Goal: Task Accomplishment & Management: Manage account settings

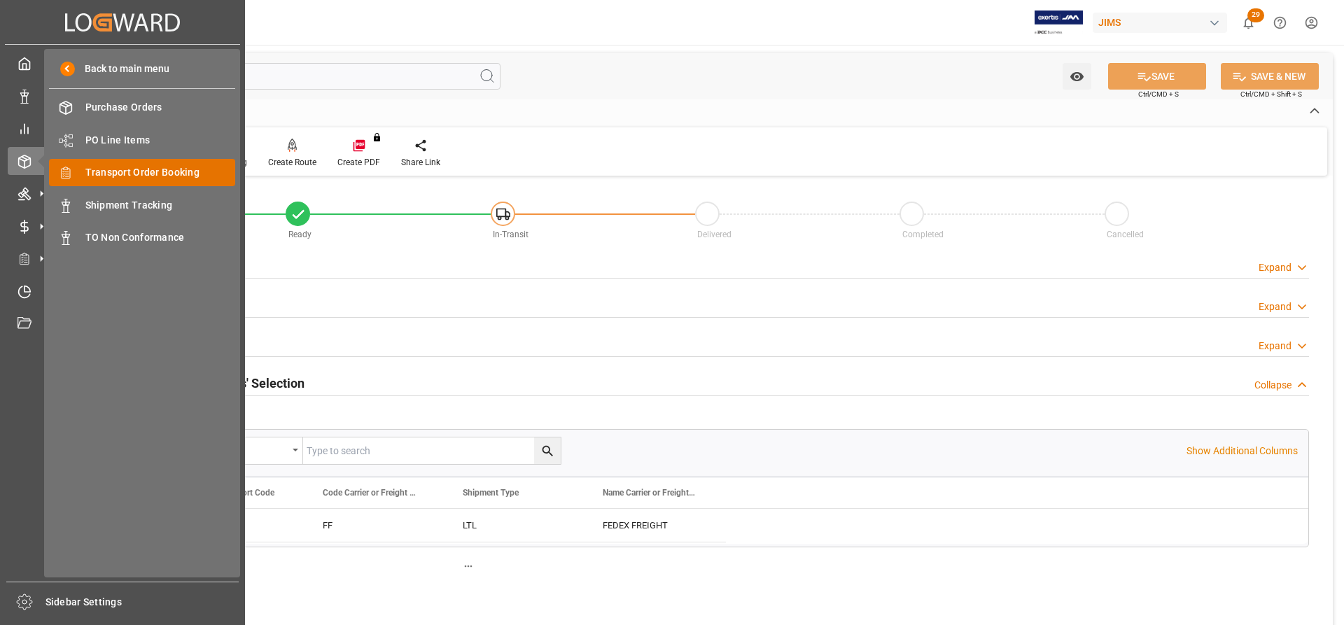
click at [135, 176] on span "Transport Order Booking" at bounding box center [160, 172] width 150 height 15
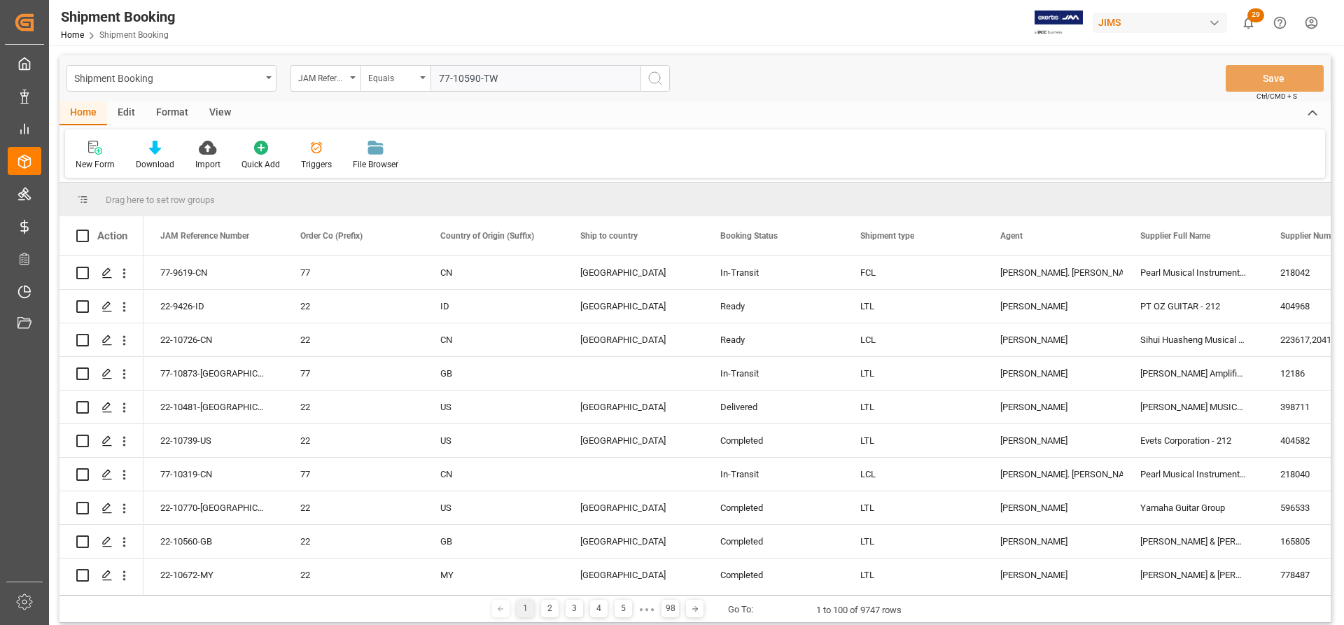
type input "77-10590-TW"
click at [658, 76] on icon "search button" at bounding box center [655, 78] width 17 height 17
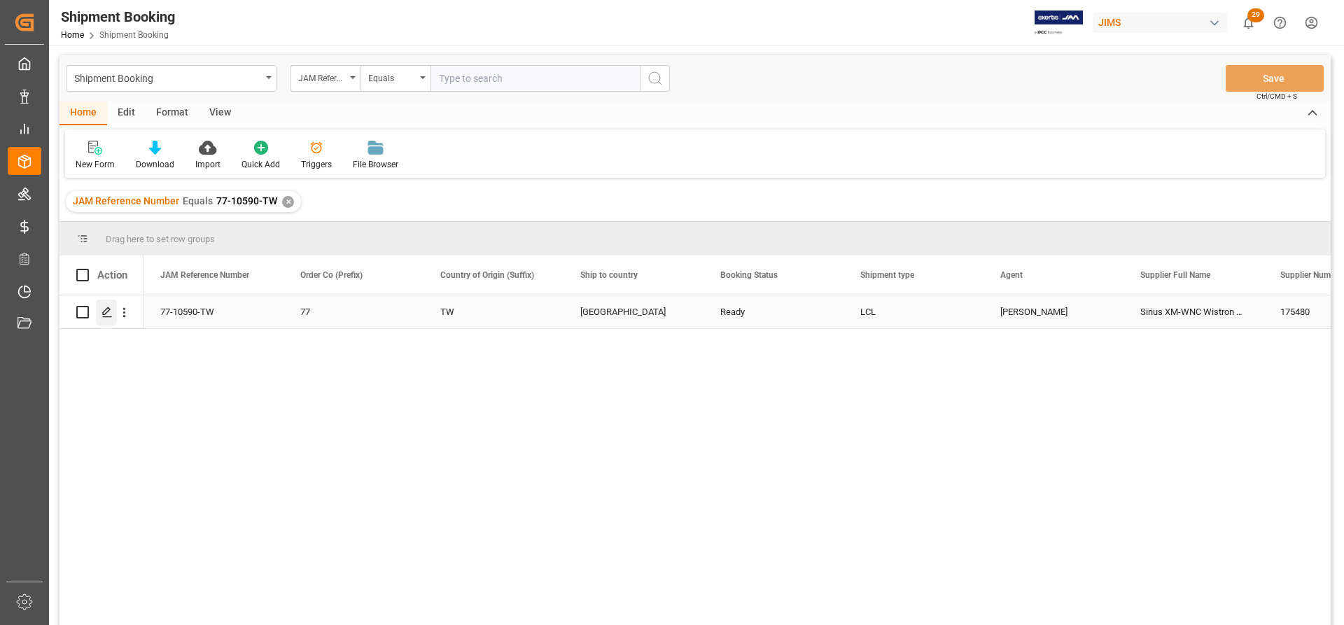
click at [106, 315] on icon "Press SPACE to select this row." at bounding box center [106, 311] width 11 height 11
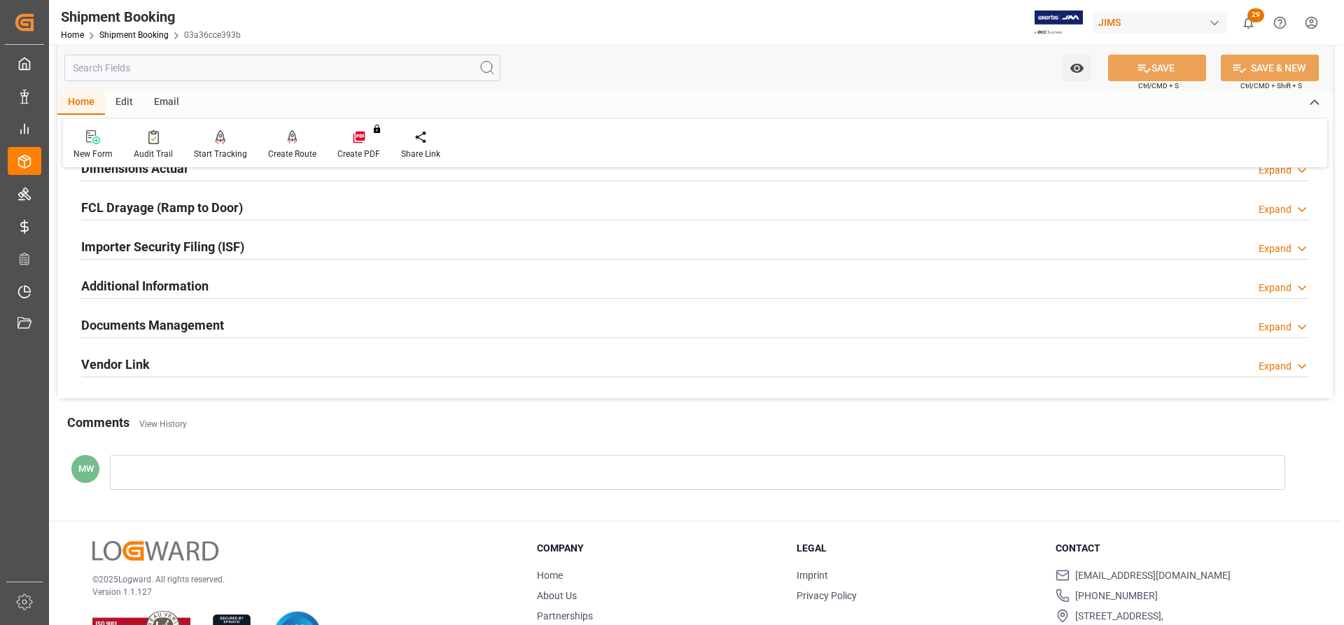
scroll to position [420, 0]
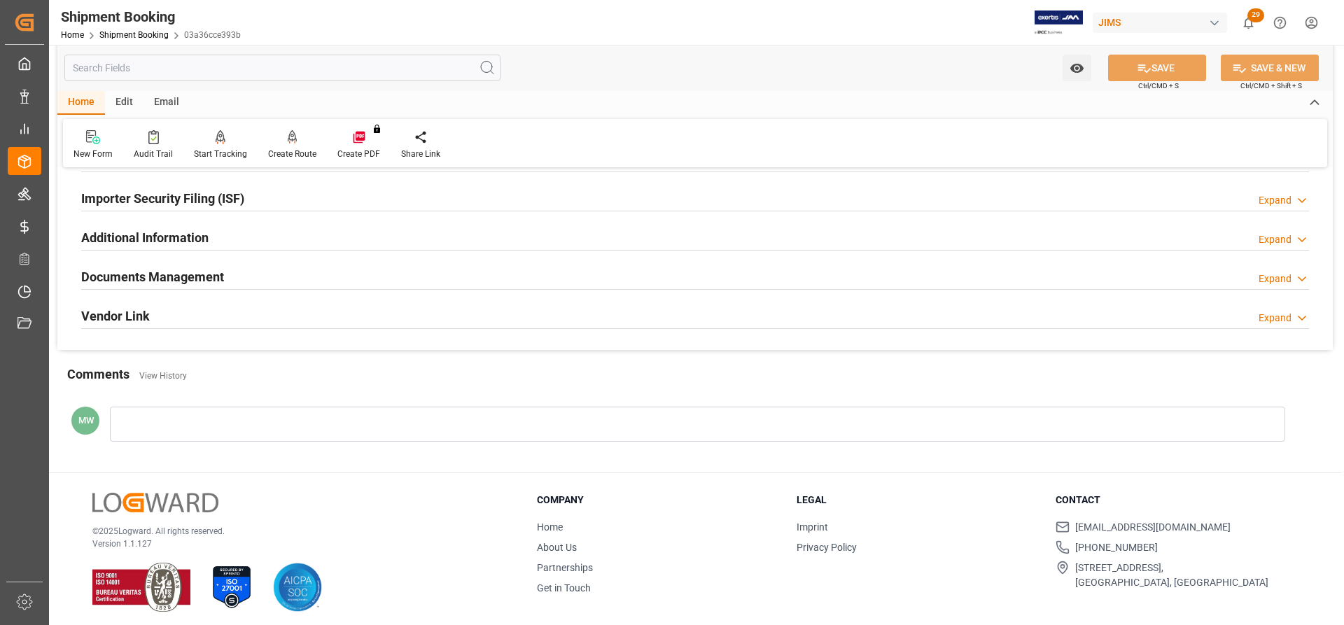
click at [167, 274] on h2 "Documents Management" at bounding box center [152, 276] width 143 height 19
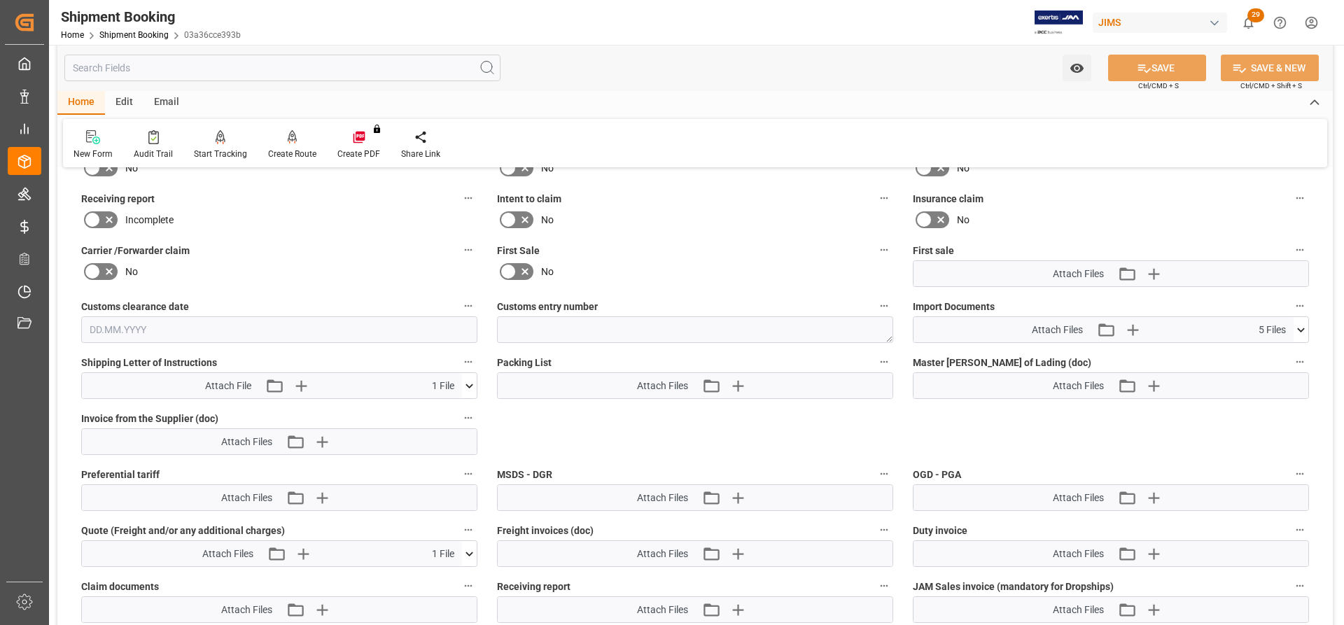
scroll to position [700, 0]
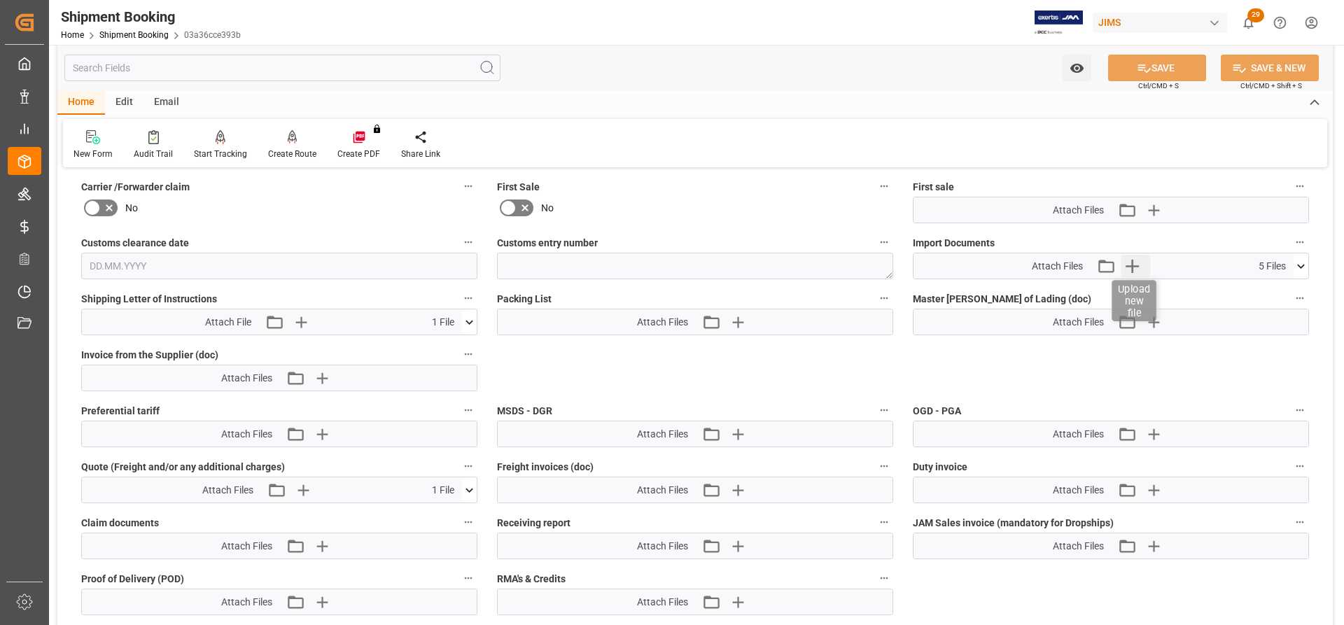
click at [1136, 265] on icon "button" at bounding box center [1131, 266] width 22 height 22
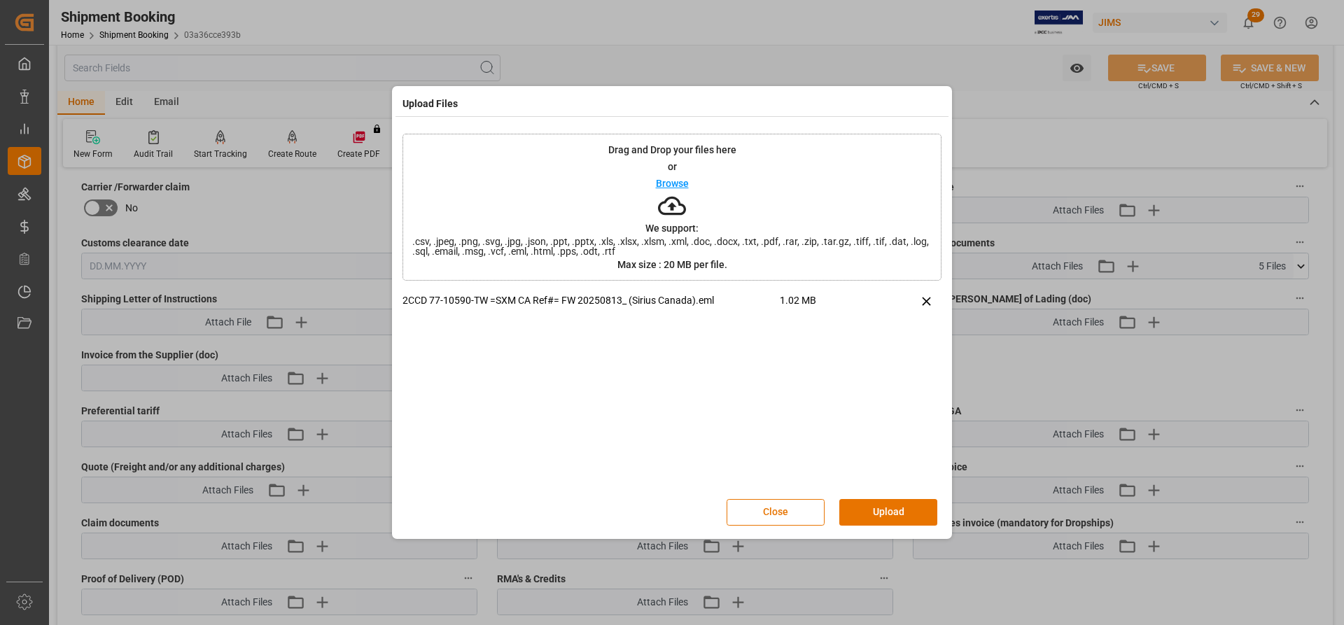
click at [893, 512] on button "Upload" at bounding box center [888, 512] width 98 height 27
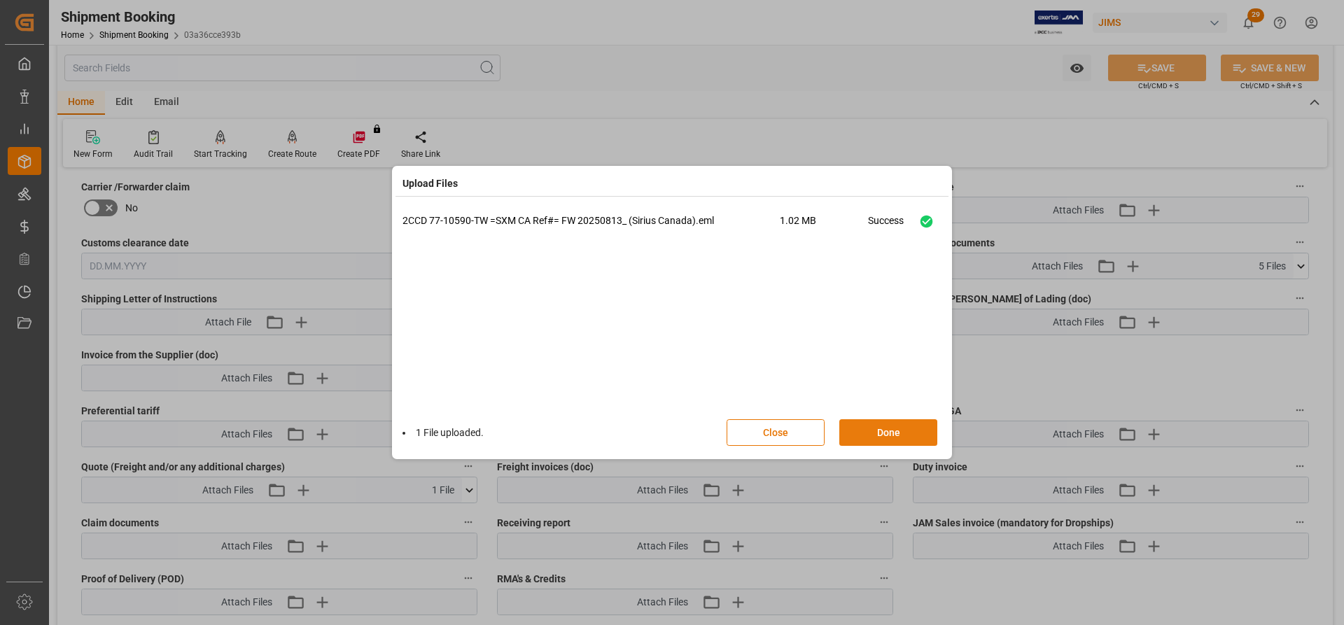
click at [866, 432] on button "Done" at bounding box center [888, 432] width 98 height 27
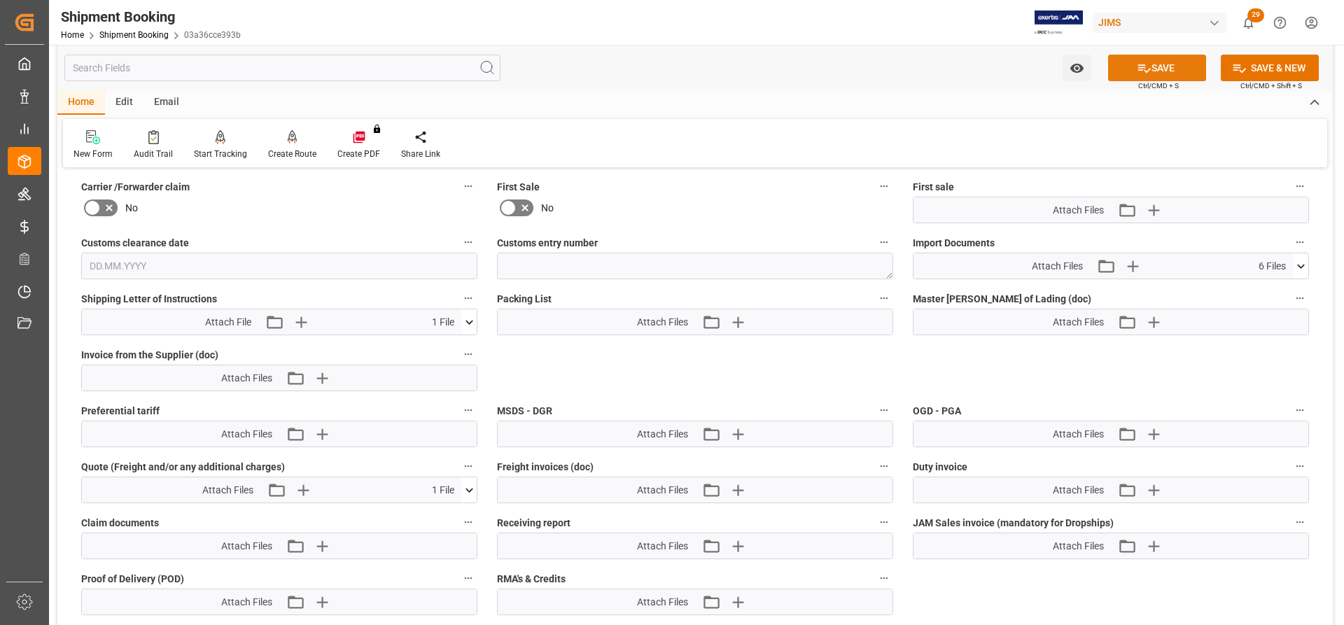
click at [1171, 67] on button "SAVE" at bounding box center [1157, 68] width 98 height 27
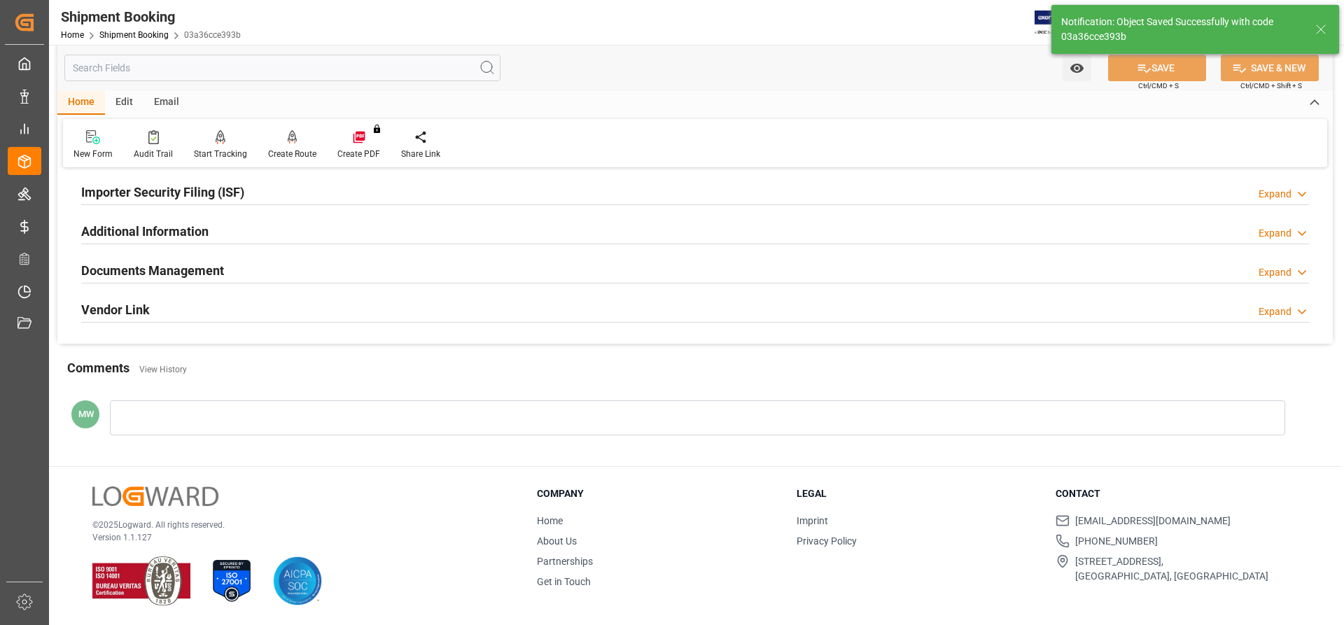
scroll to position [97, 0]
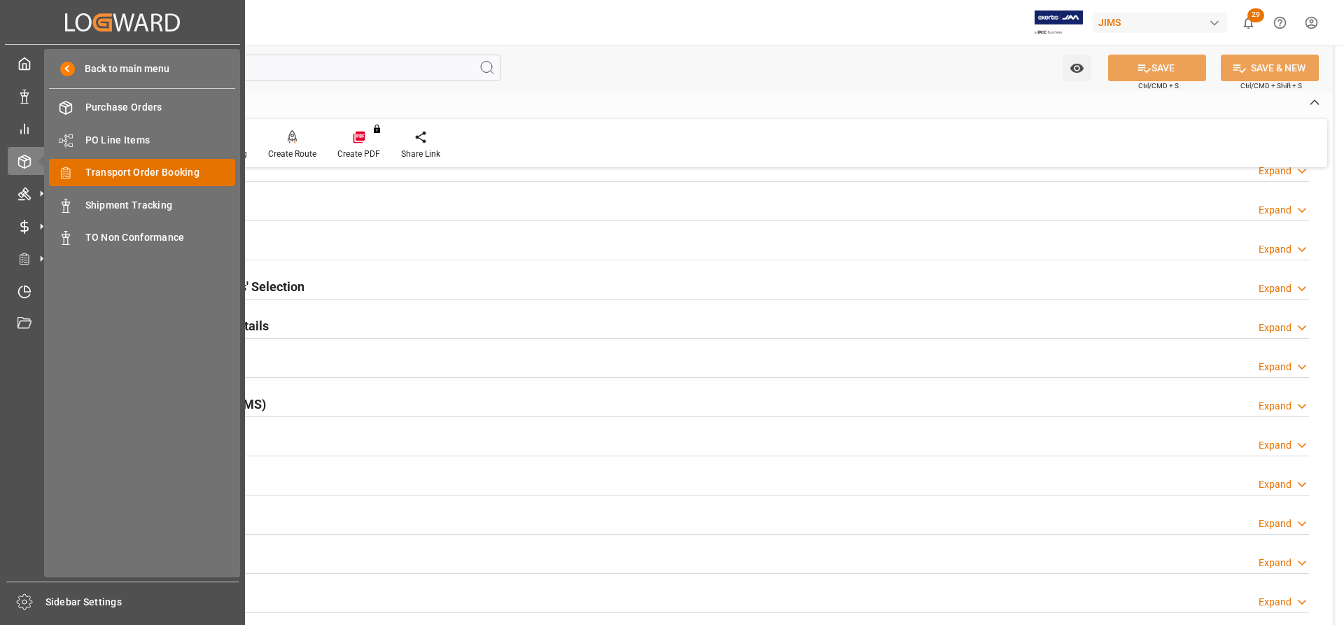
click at [111, 178] on span "Transport Order Booking" at bounding box center [160, 172] width 150 height 15
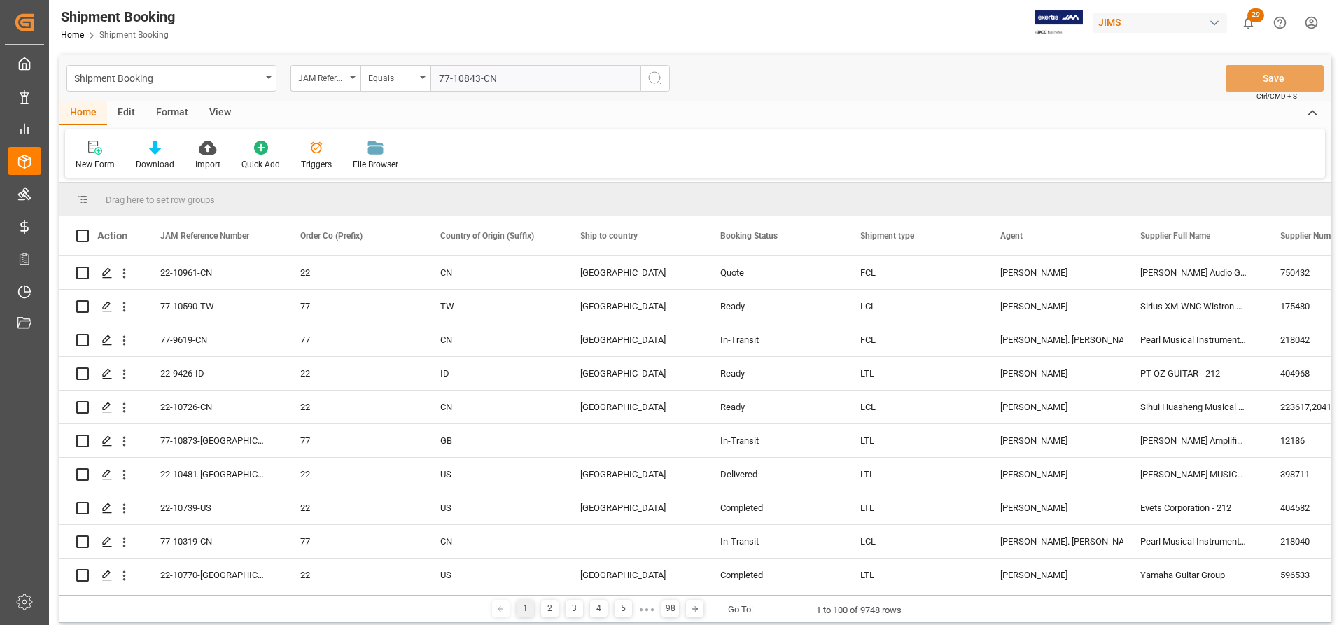
type input "77-10843-CN"
click at [656, 79] on icon "search button" at bounding box center [655, 78] width 17 height 17
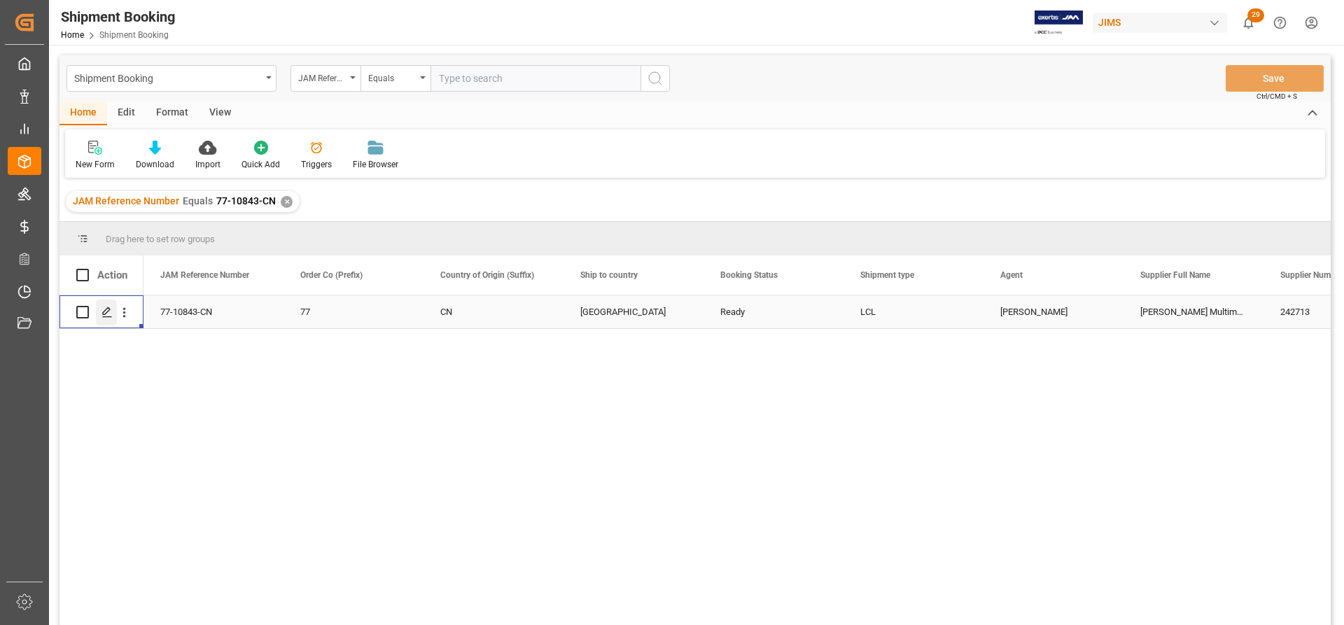
click at [101, 317] on icon "Press SPACE to select this row." at bounding box center [106, 311] width 11 height 11
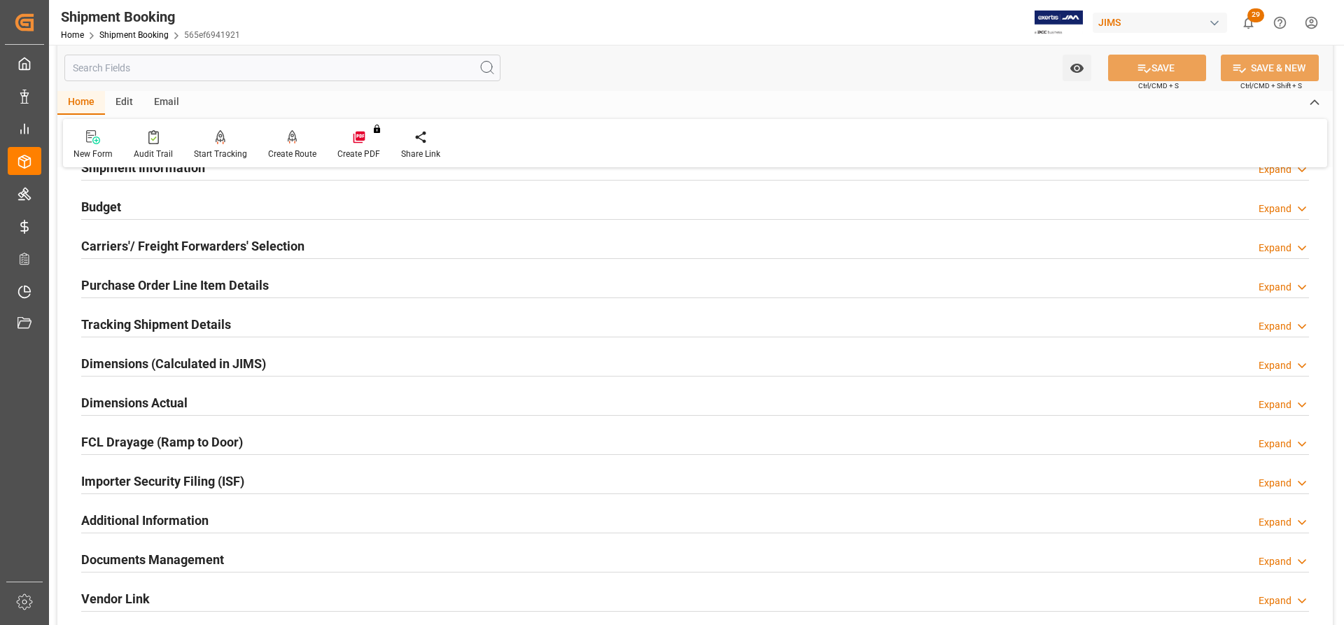
scroll to position [140, 0]
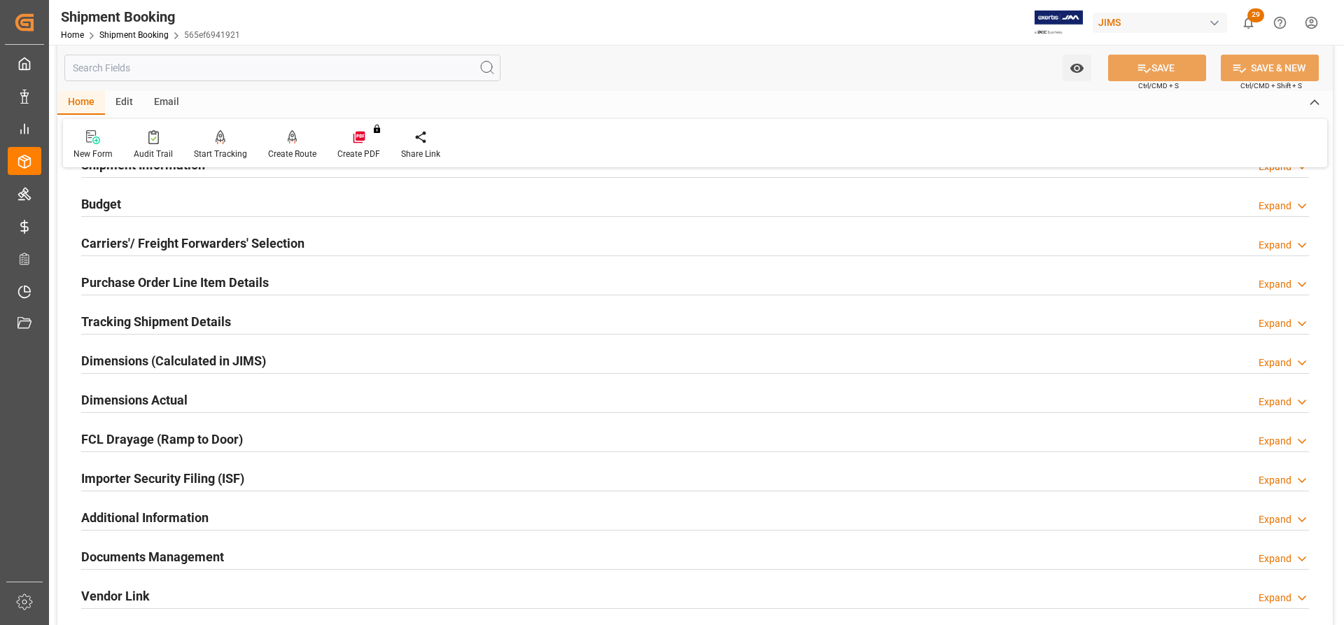
click at [108, 320] on h2 "Tracking Shipment Details" at bounding box center [156, 321] width 150 height 19
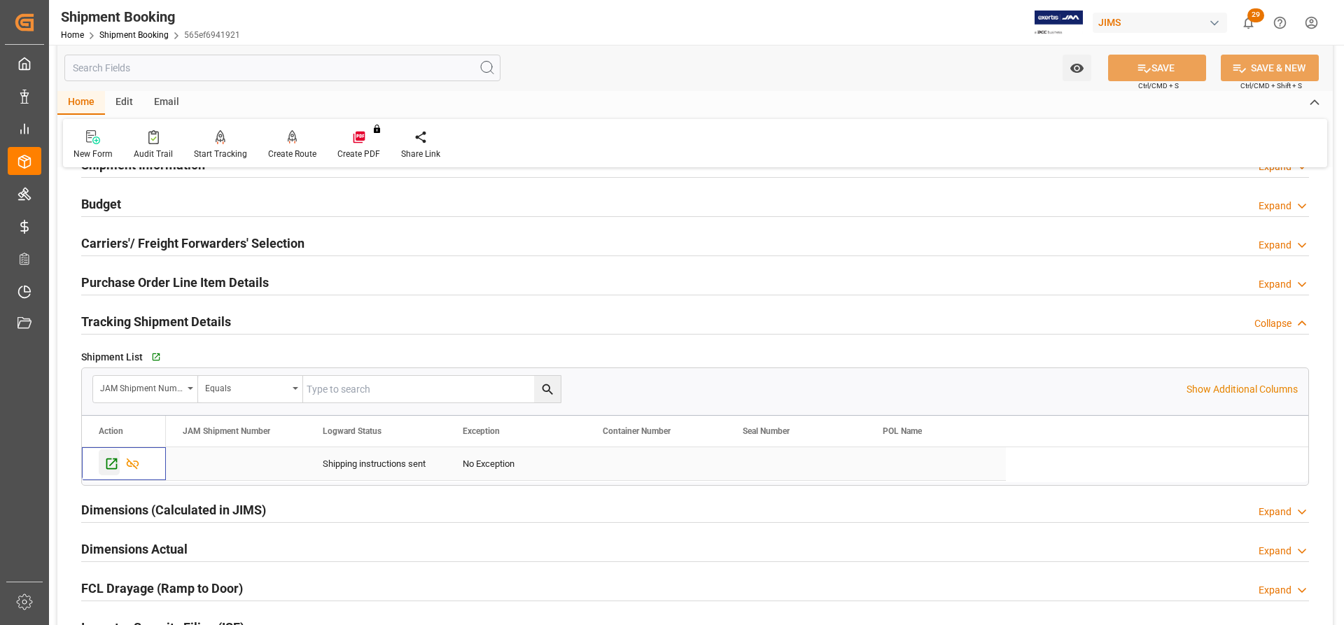
click at [109, 466] on icon "Press SPACE to select this row." at bounding box center [111, 463] width 15 height 15
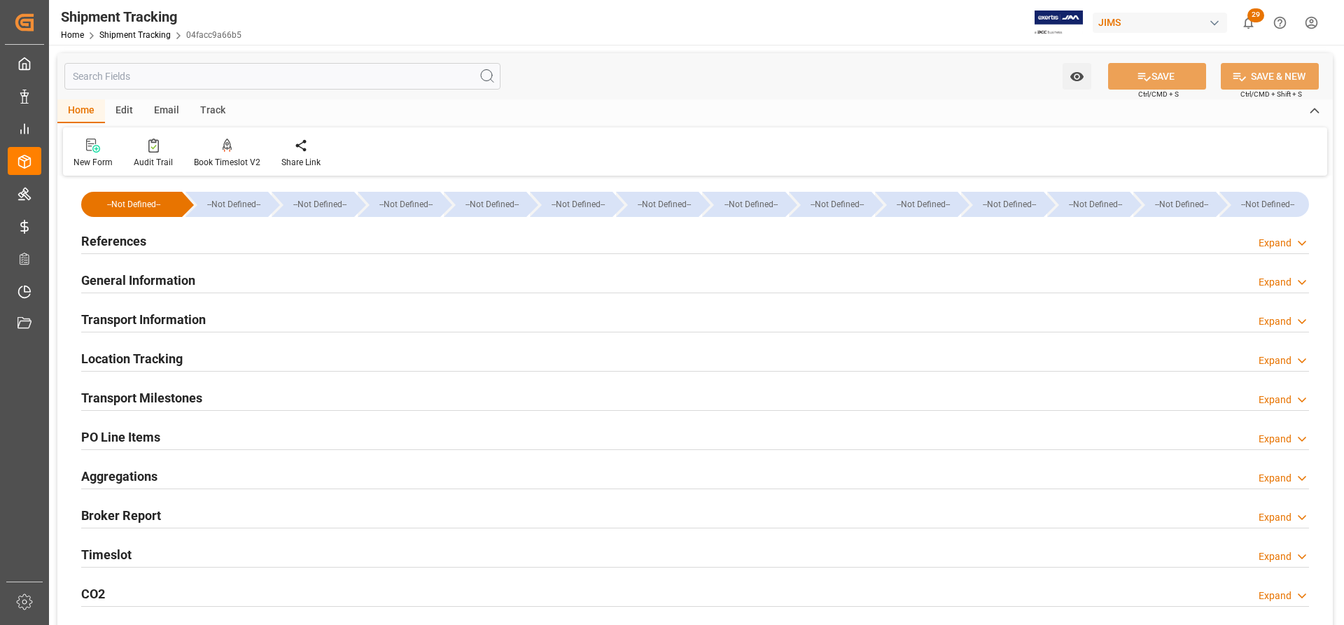
type input "25.09.2025 00:00"
click at [146, 405] on h2 "Transport Milestones" at bounding box center [141, 397] width 121 height 19
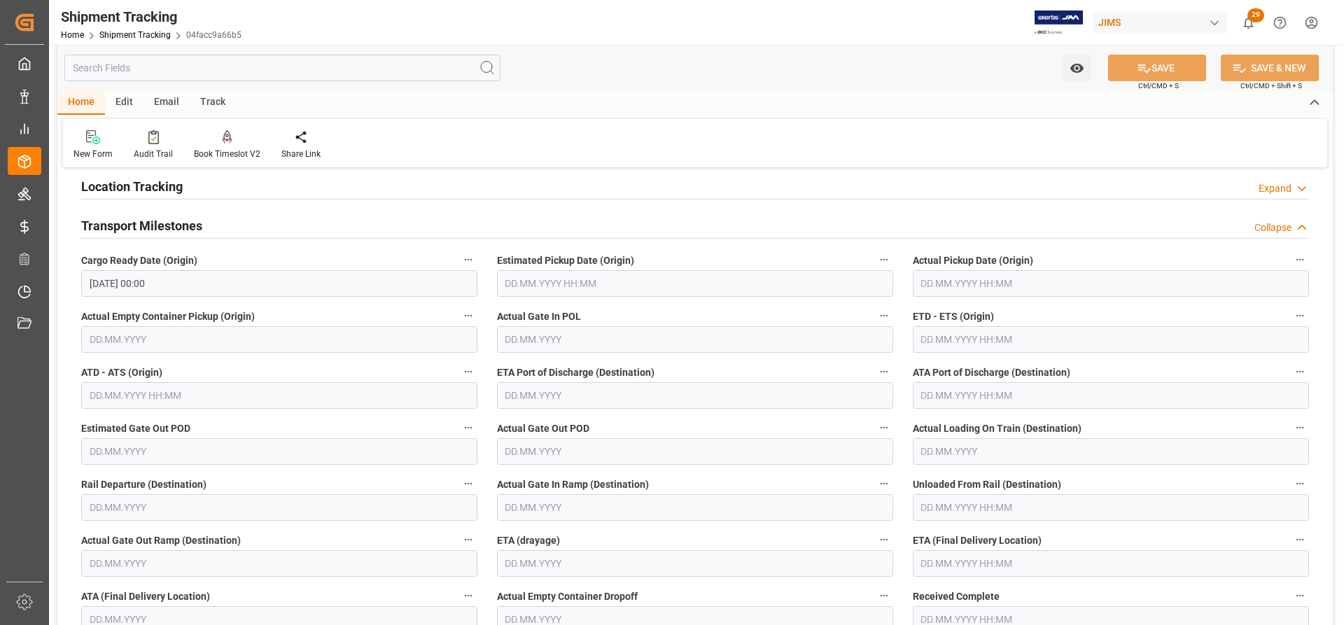
scroll to position [210, 0]
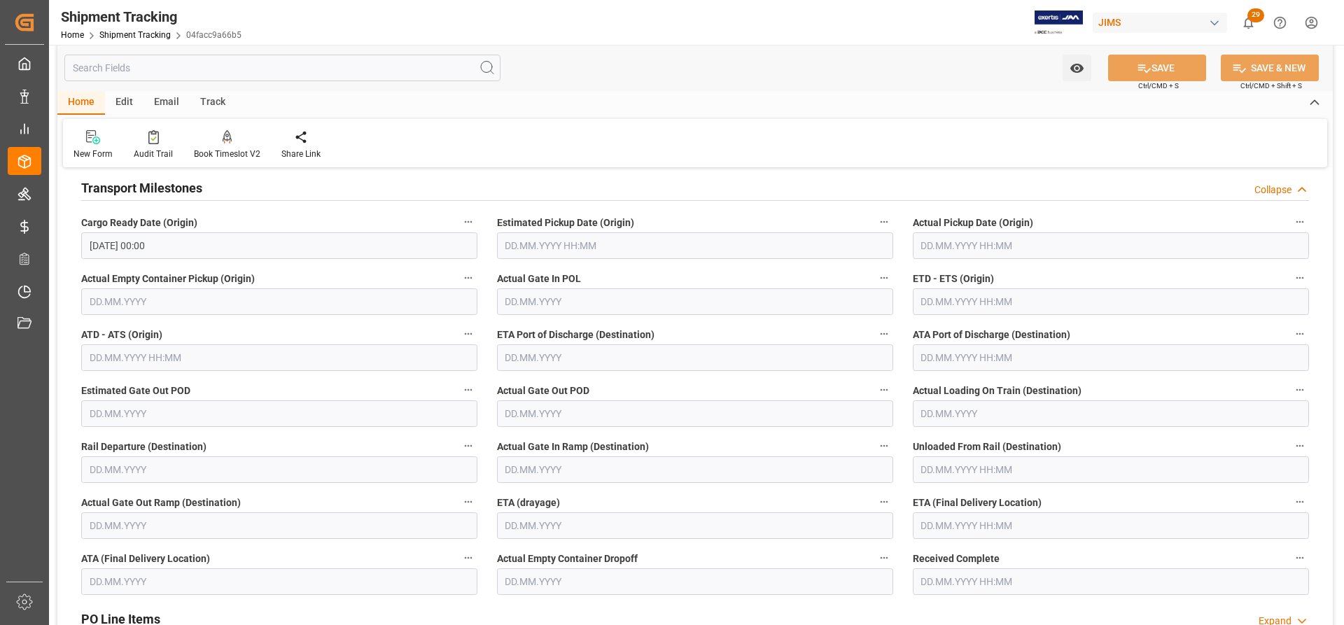
click at [959, 308] on input "text" at bounding box center [1110, 301] width 396 height 27
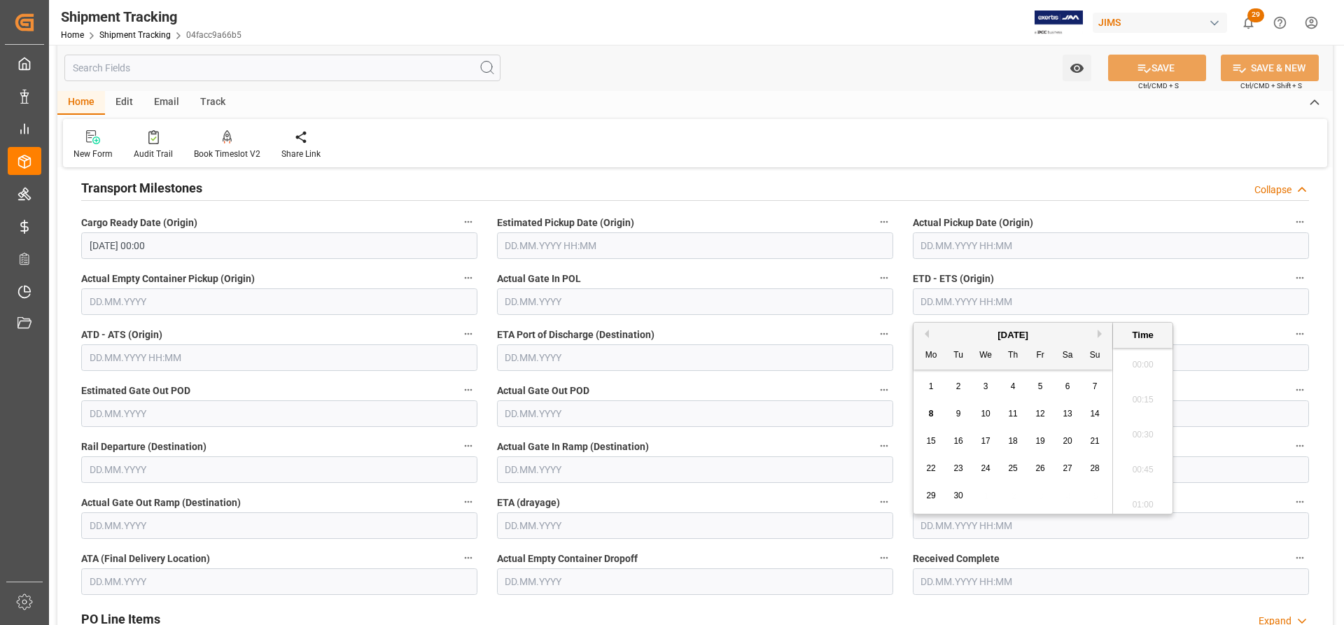
scroll to position [2069, 0]
click at [1097, 334] on div "September 2025" at bounding box center [1012, 335] width 199 height 14
click at [1097, 331] on button "Next Month" at bounding box center [1101, 334] width 8 height 8
click at [935, 442] on span "13" at bounding box center [930, 441] width 9 height 10
type input "13.10.2025 00:00"
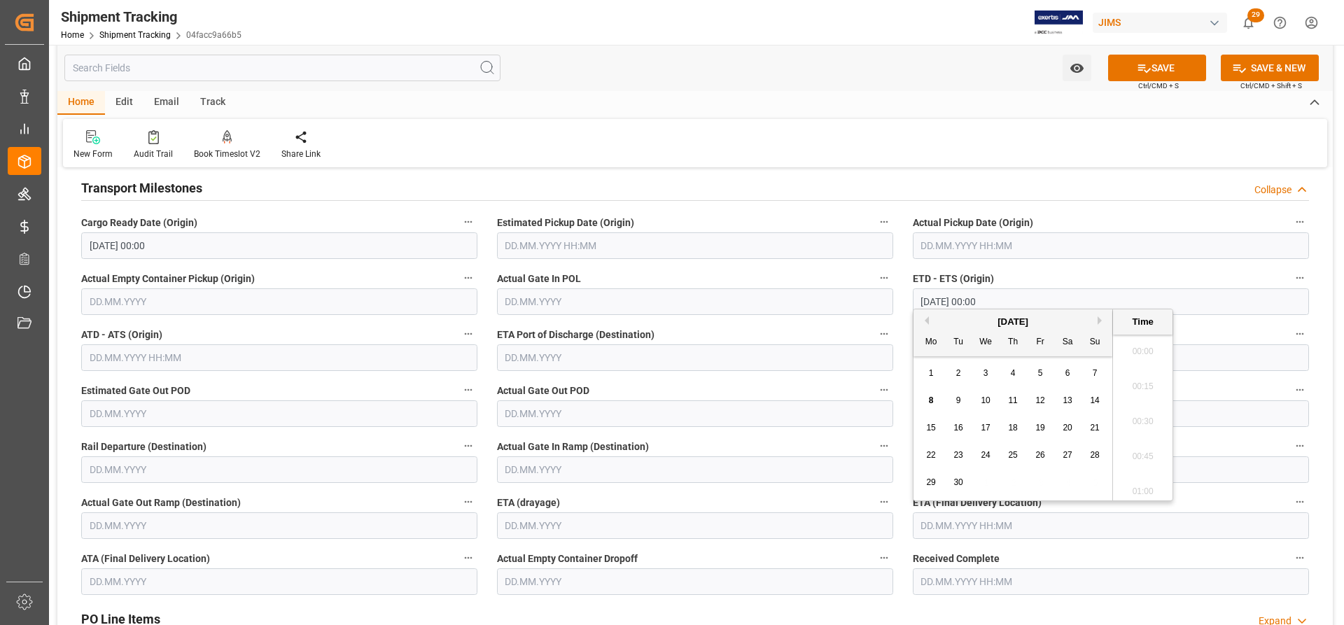
click at [936, 528] on input "text" at bounding box center [1110, 525] width 396 height 27
click at [957, 528] on input "text" at bounding box center [1110, 525] width 396 height 27
click at [1099, 320] on button "Next Month" at bounding box center [1101, 320] width 8 height 8
click at [1012, 430] on span "13" at bounding box center [1012, 428] width 9 height 10
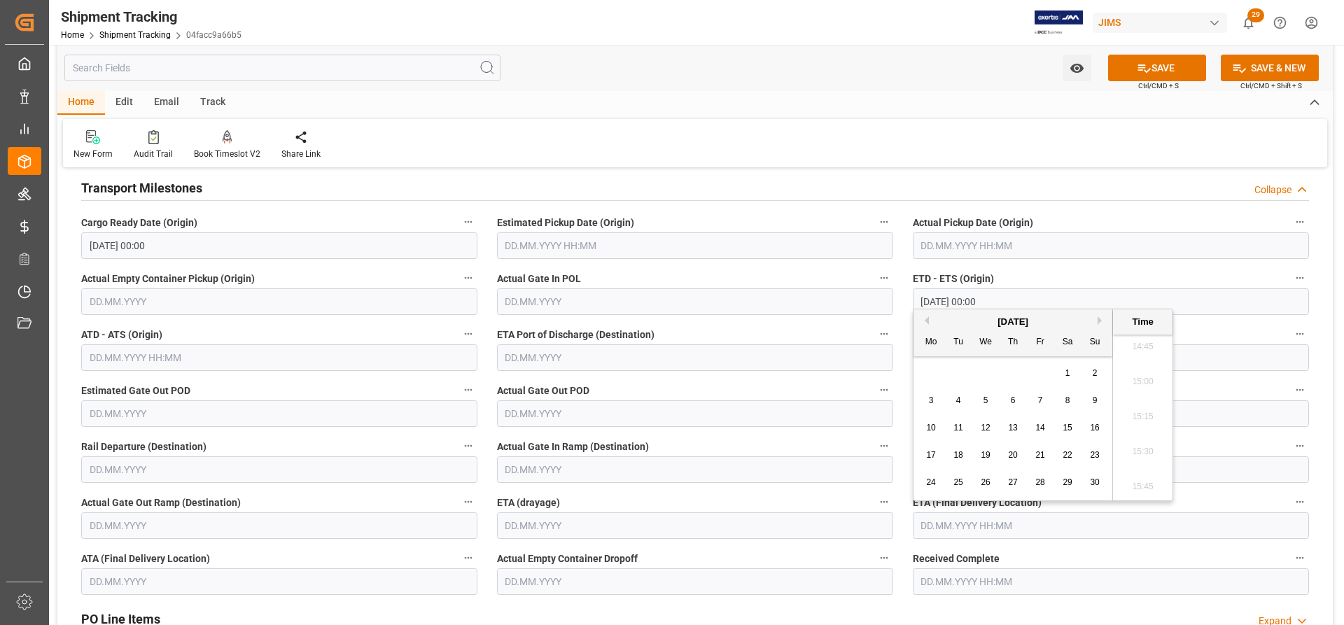
type input "13.11.2025 00:00"
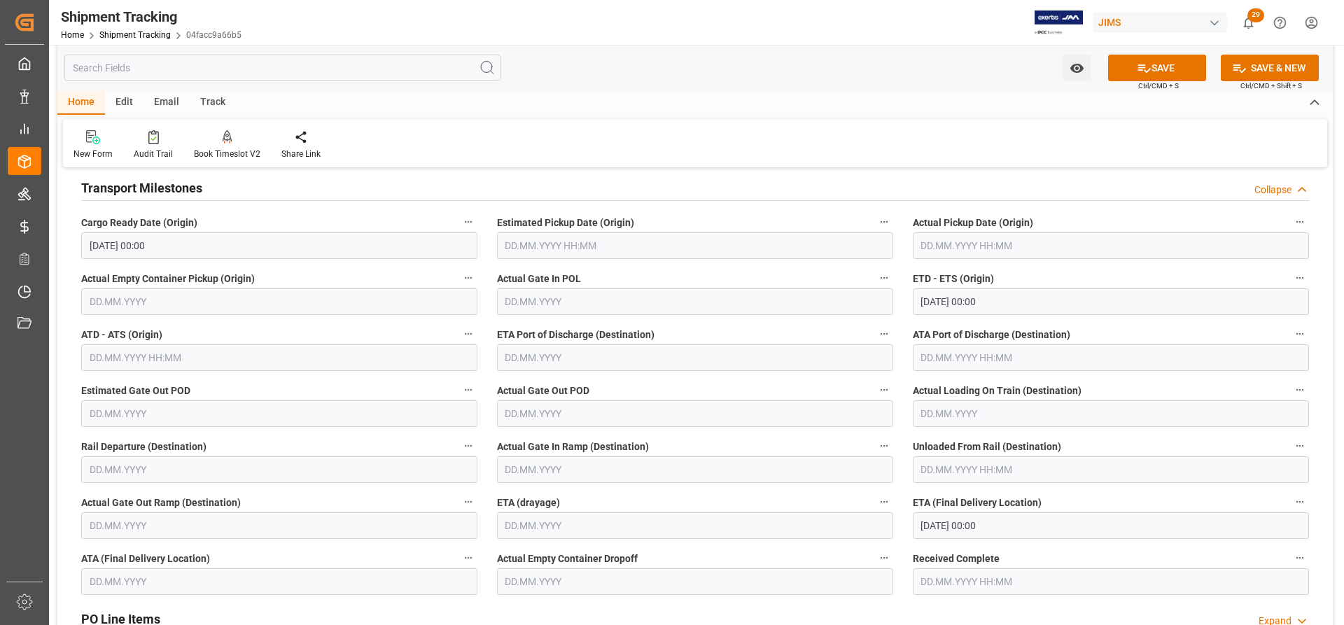
click at [1166, 550] on label "Received Complete" at bounding box center [1110, 559] width 396 height 20
click at [1290, 550] on button "Received Complete" at bounding box center [1299, 558] width 18 height 18
click at [1165, 66] on div at bounding box center [672, 312] width 1344 height 625
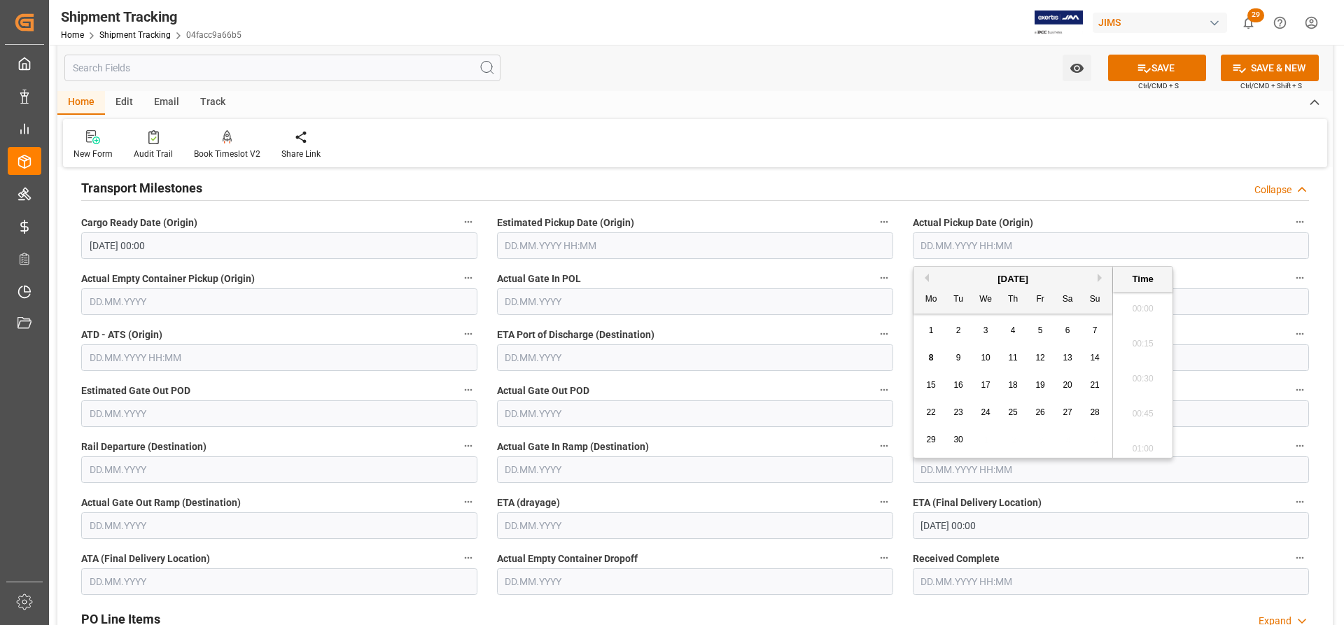
click at [973, 243] on input "text" at bounding box center [1110, 245] width 396 height 27
click at [1162, 64] on button "SAVE" at bounding box center [1157, 68] width 98 height 27
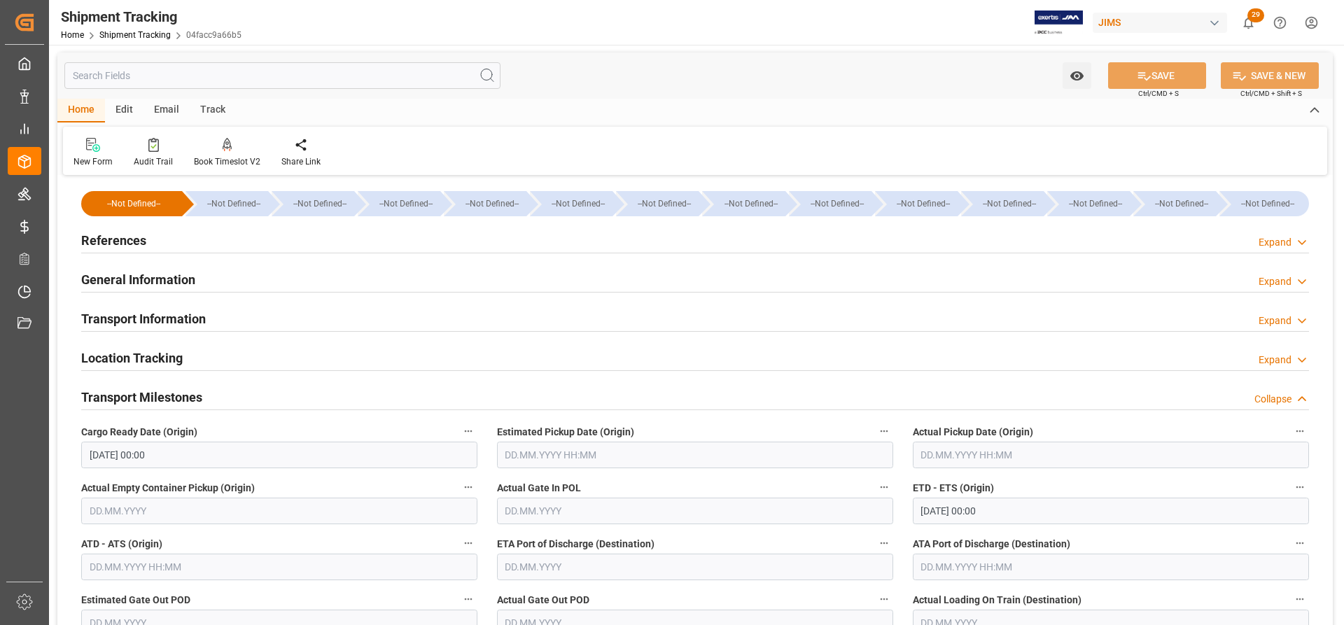
scroll to position [0, 0]
